Goal: Task Accomplishment & Management: Manage account settings

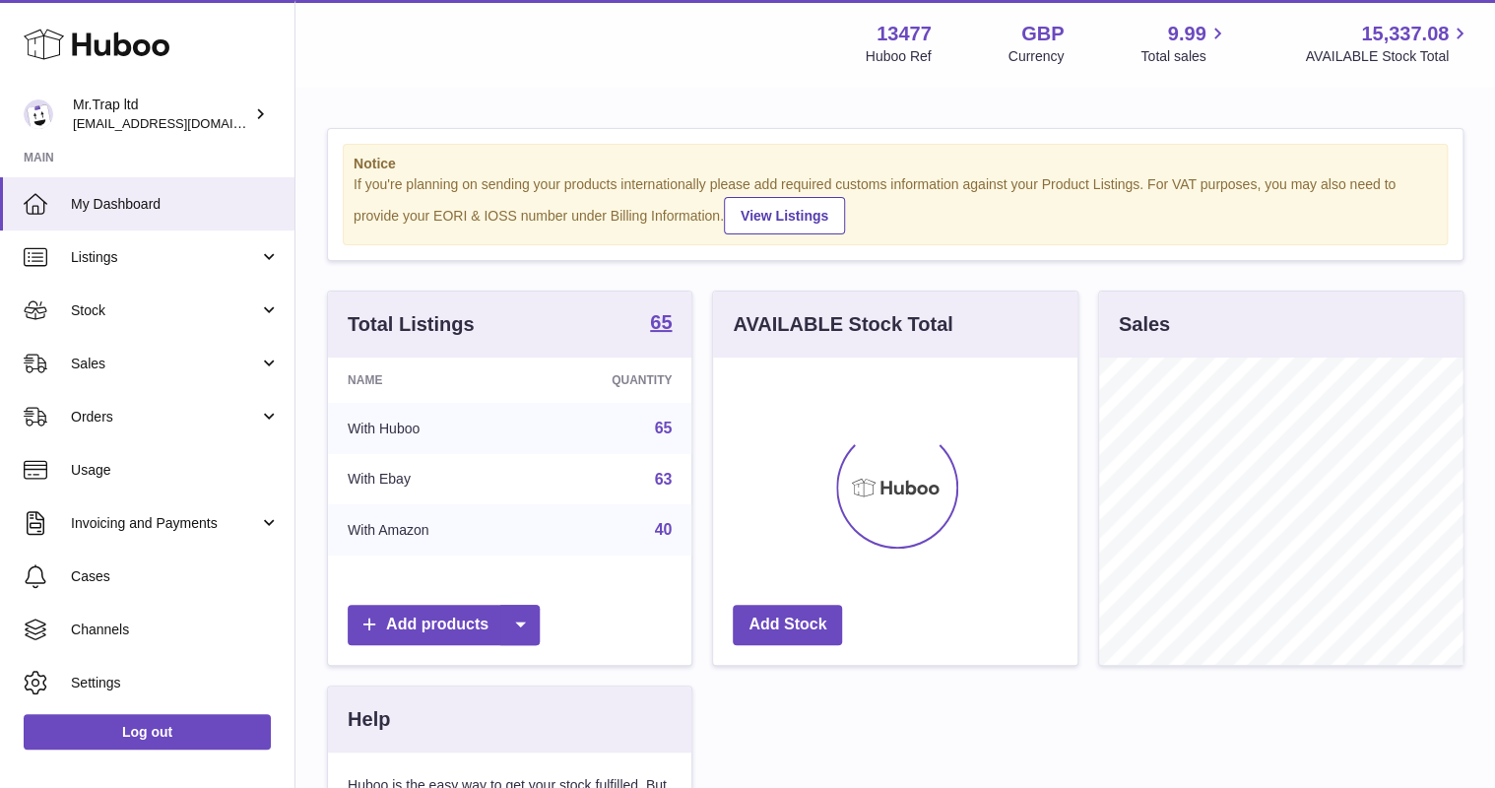
scroll to position [307, 363]
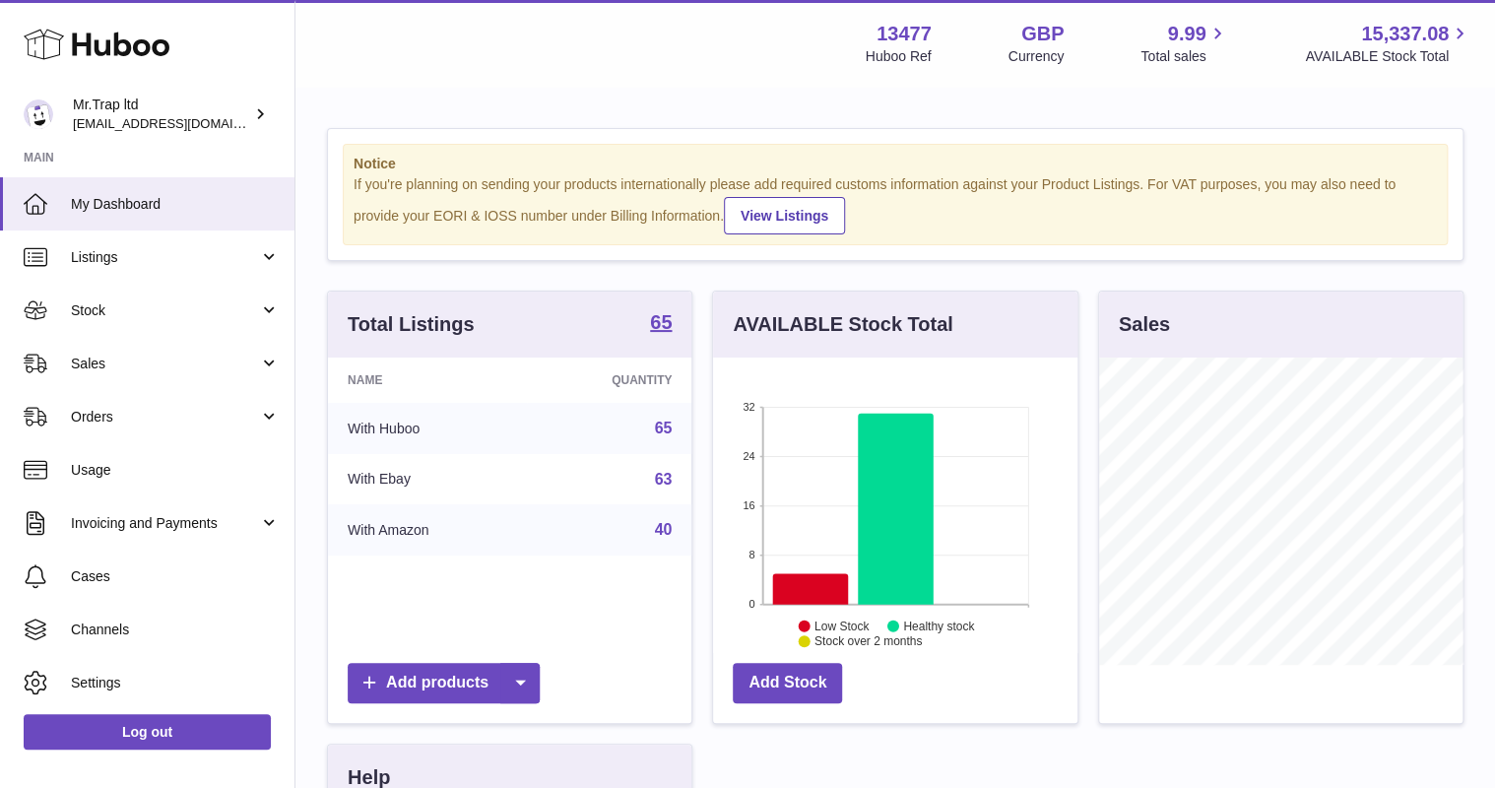
click at [134, 361] on span "Sales" at bounding box center [165, 364] width 188 height 19
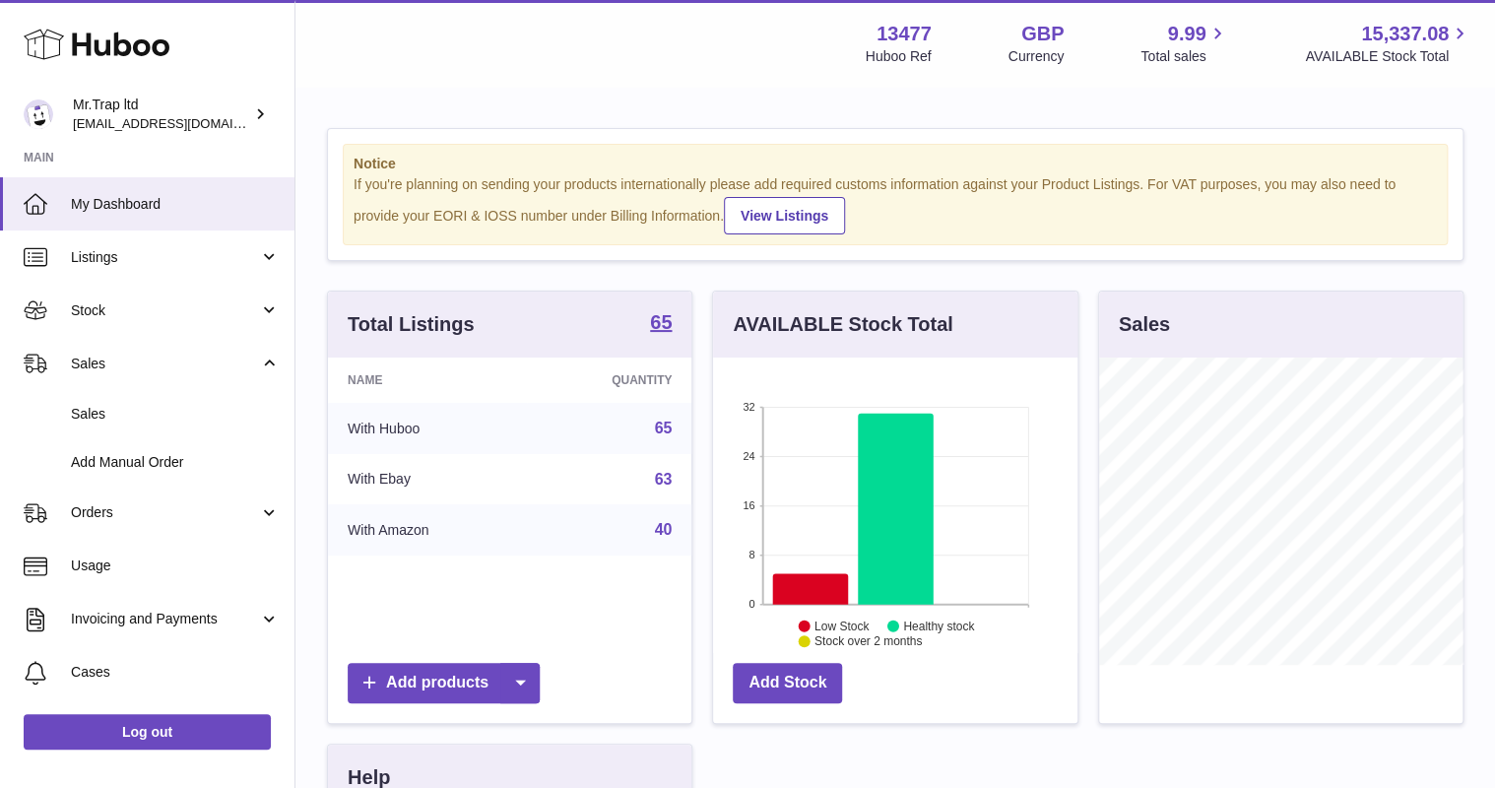
click at [140, 398] on link "Sales" at bounding box center [147, 414] width 295 height 48
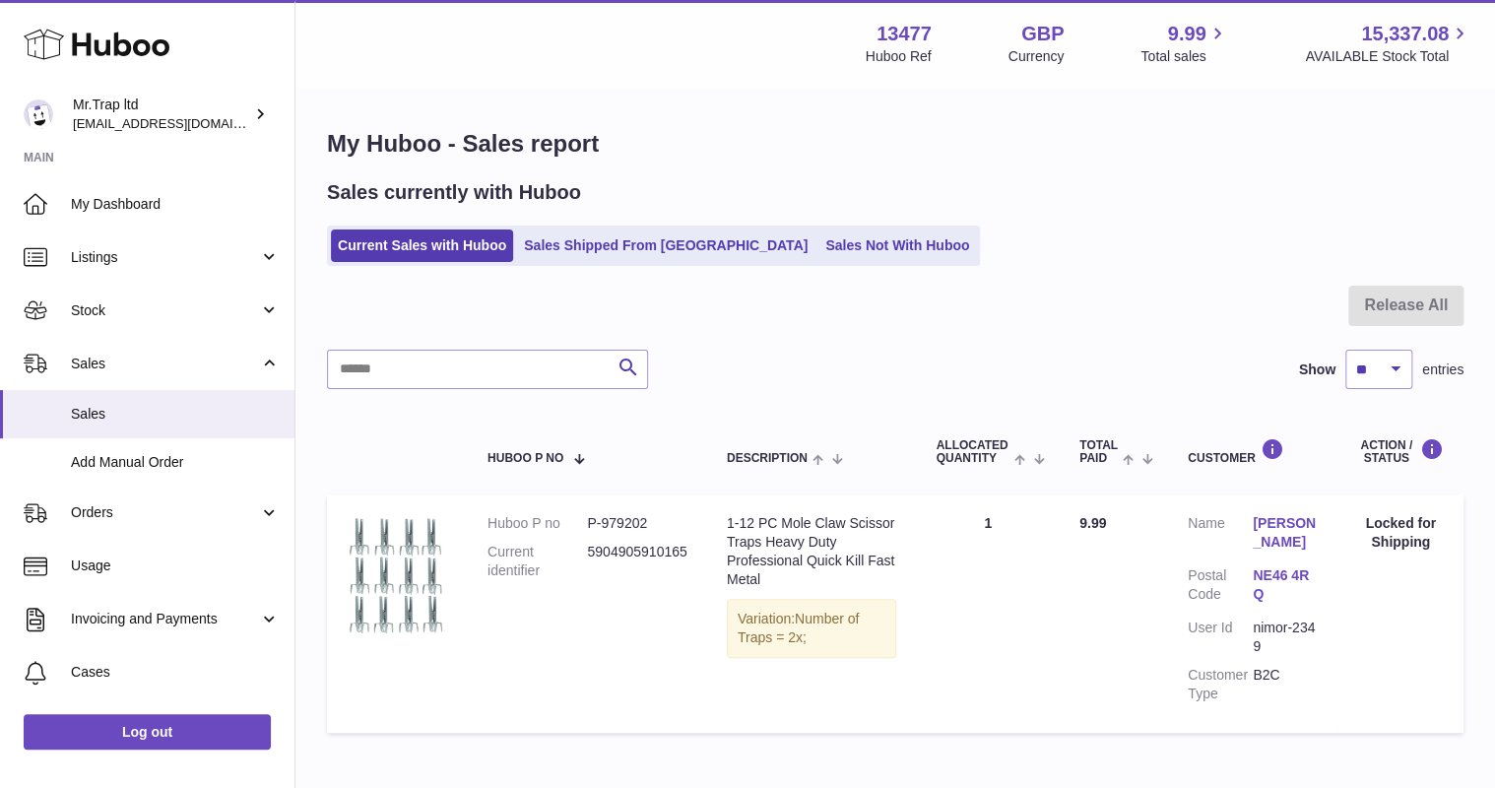
click at [819, 242] on link "Sales Not With Huboo" at bounding box center [898, 246] width 158 height 33
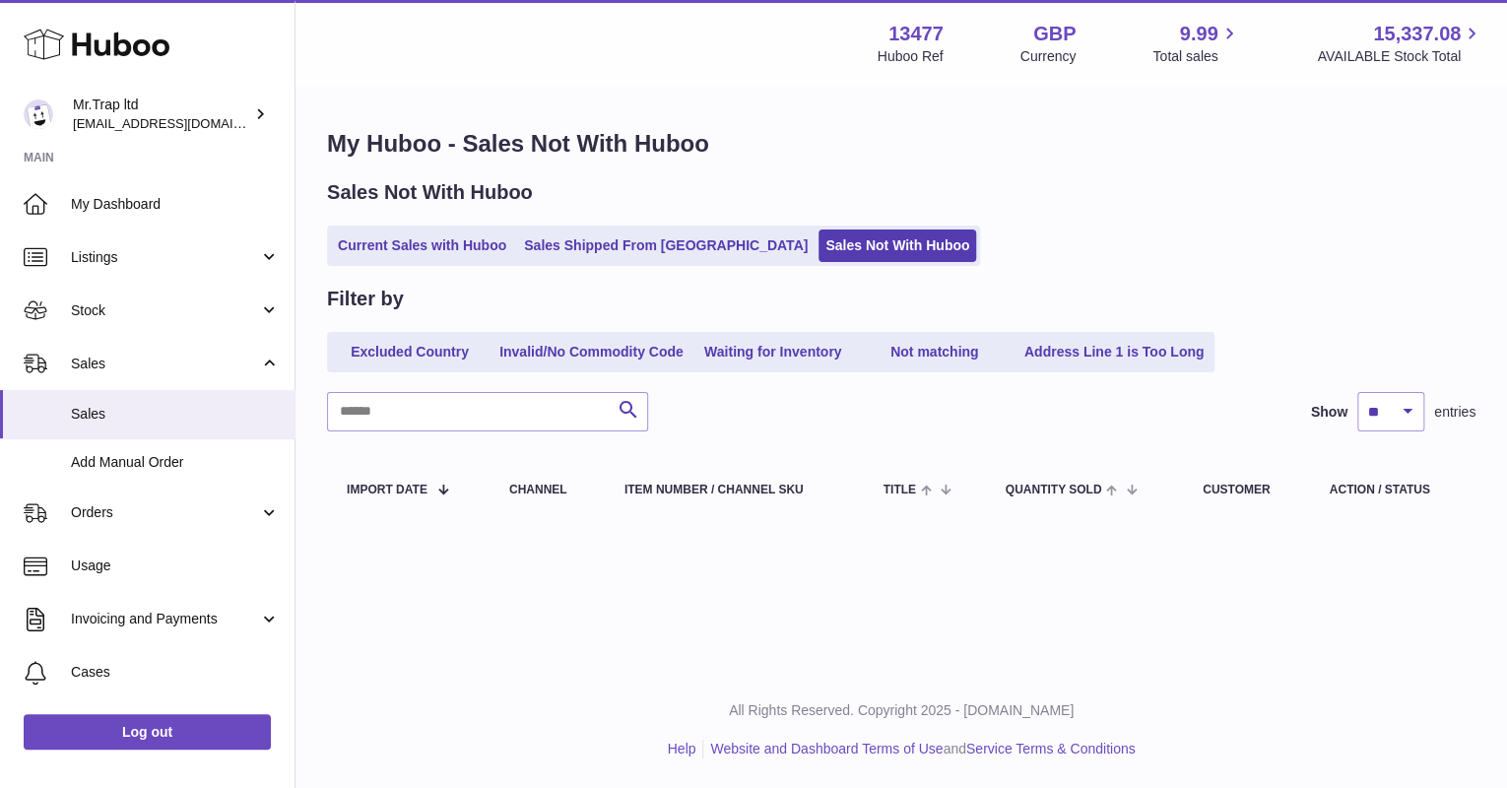
click at [638, 233] on link "Sales Shipped From [GEOGRAPHIC_DATA]" at bounding box center [665, 246] width 297 height 33
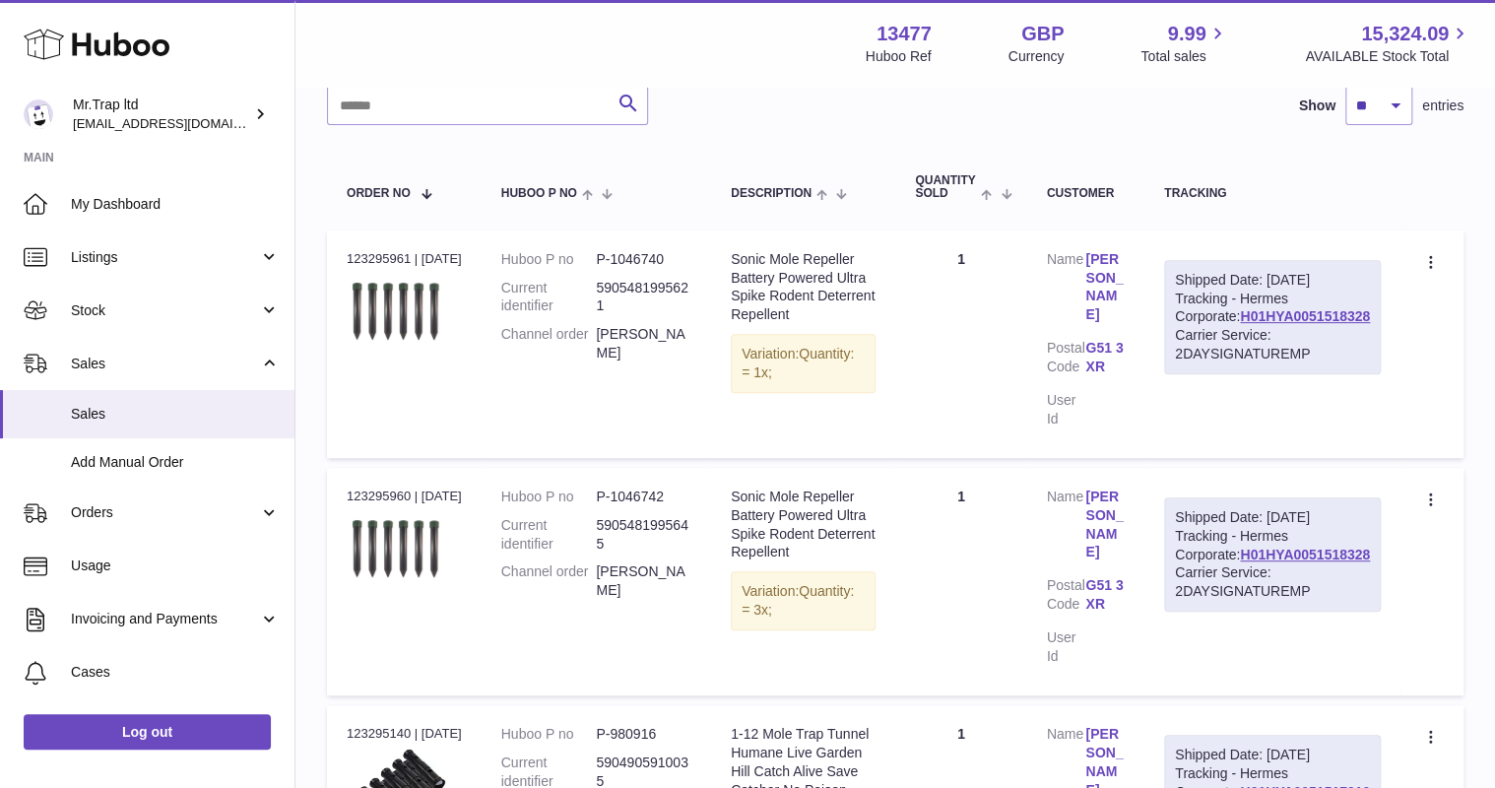
scroll to position [79, 0]
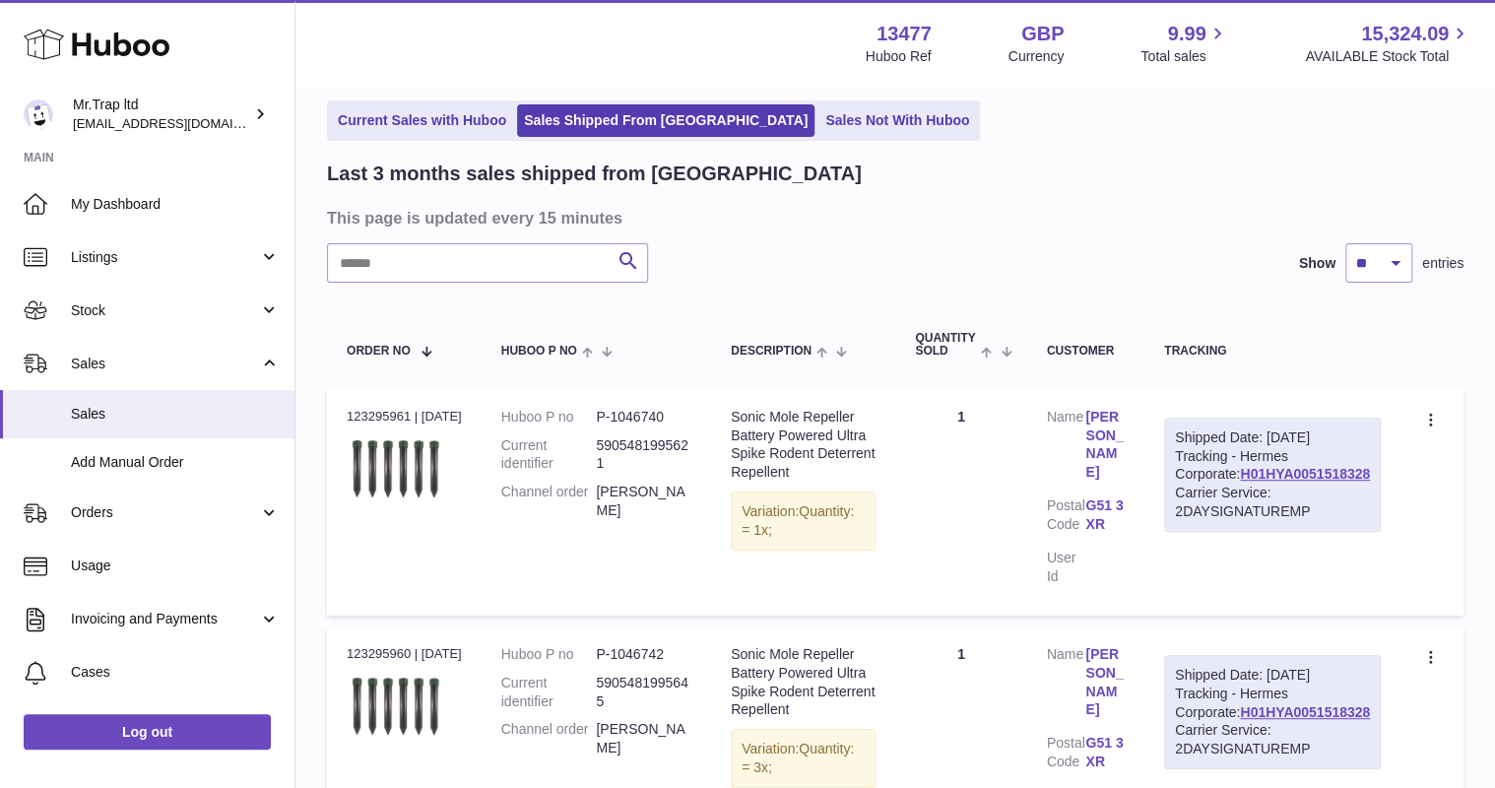
click at [435, 121] on link "Current Sales with Huboo" at bounding box center [422, 120] width 182 height 33
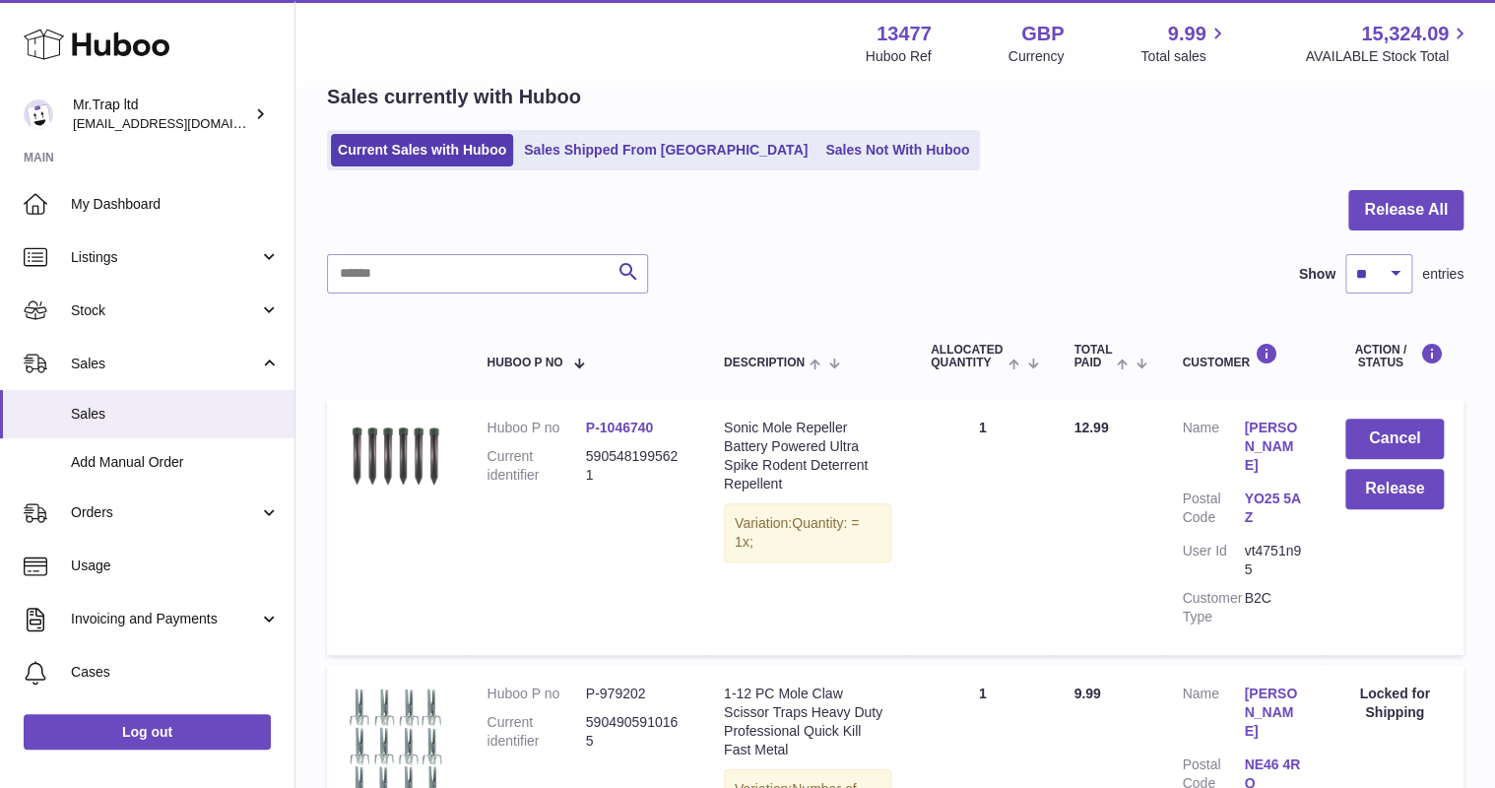
scroll to position [236, 0]
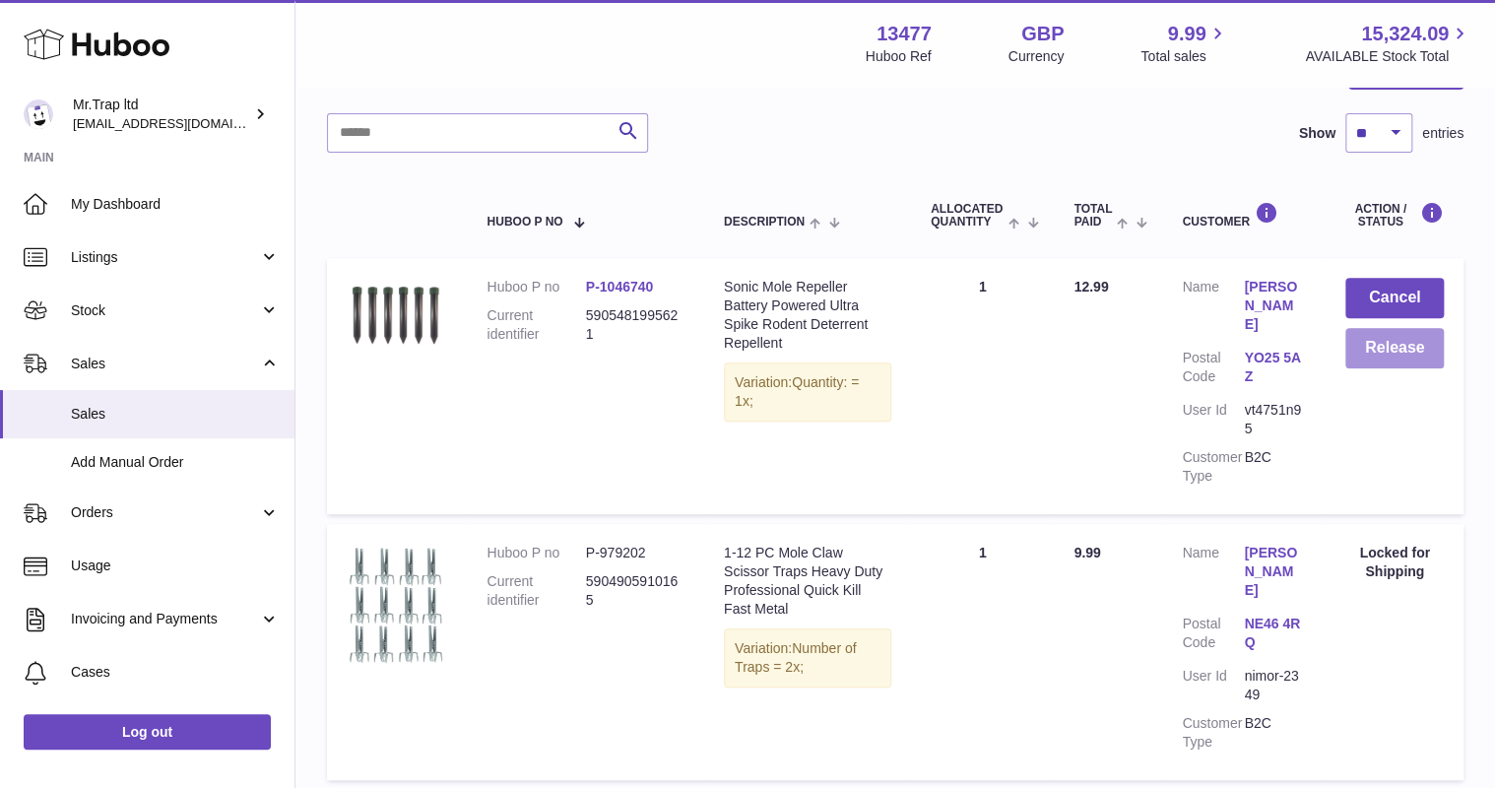
click at [1418, 347] on button "Release" at bounding box center [1395, 348] width 99 height 40
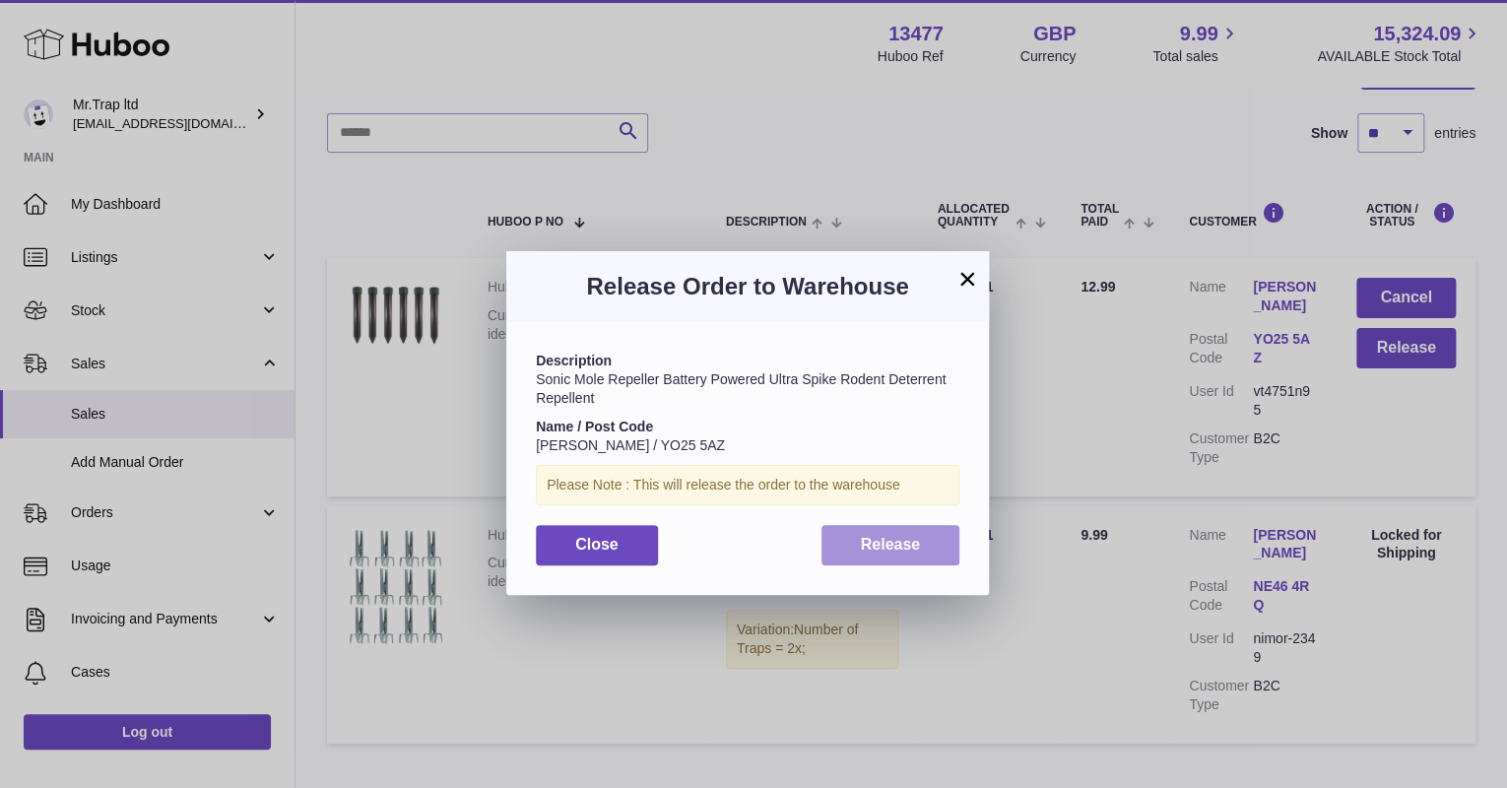
click at [898, 561] on button "Release" at bounding box center [891, 545] width 139 height 40
